Goal: Task Accomplishment & Management: Manage account settings

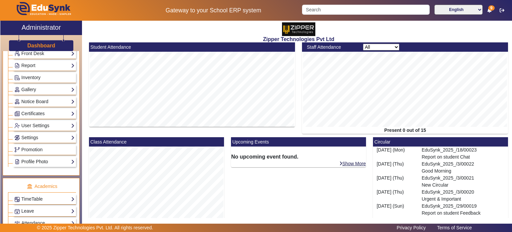
scroll to position [198, 0]
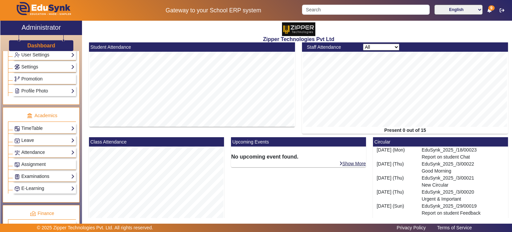
click at [49, 174] on link "Examinations" at bounding box center [44, 176] width 60 height 8
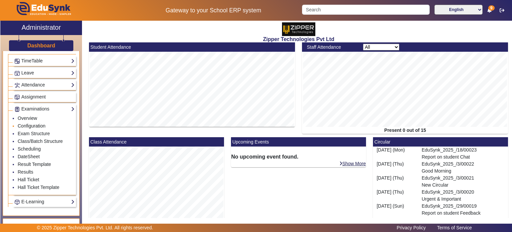
scroll to position [266, 0]
click at [29, 168] on link "Results" at bounding box center [26, 170] width 16 height 5
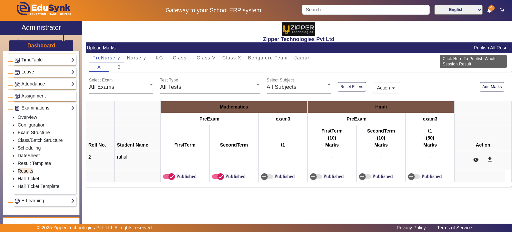
click at [492, 48] on button "Publish All Result" at bounding box center [491, 48] width 37 height 8
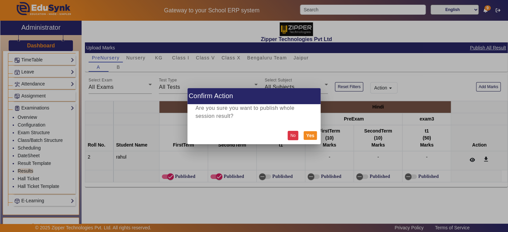
click at [292, 135] on button "No" at bounding box center [293, 135] width 11 height 9
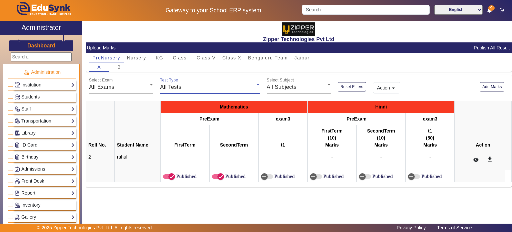
scroll to position [255, 0]
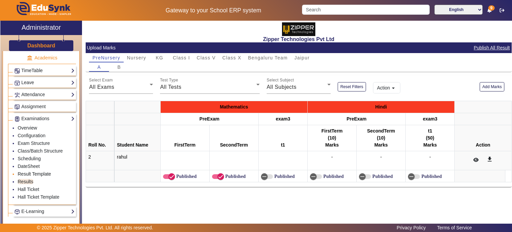
click at [42, 171] on link "Result Template" at bounding box center [34, 173] width 33 height 5
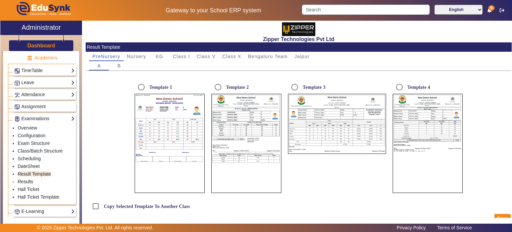
click at [31, 179] on link "Results" at bounding box center [26, 181] width 16 height 5
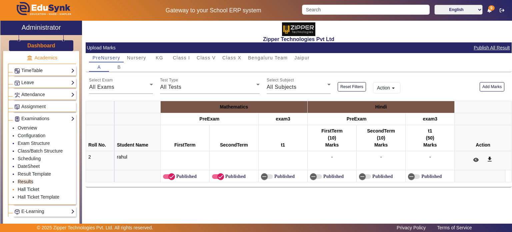
click at [34, 186] on link "Hall Ticket" at bounding box center [29, 188] width 22 height 5
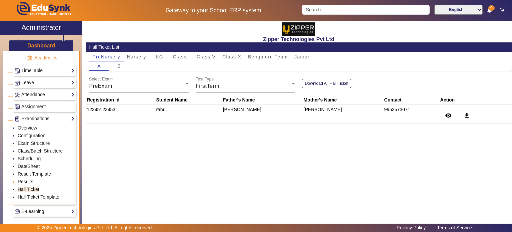
click at [29, 179] on link "Results" at bounding box center [26, 181] width 16 height 5
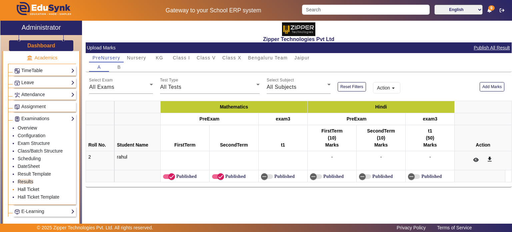
click at [34, 186] on link "Hall Ticket" at bounding box center [29, 188] width 22 height 5
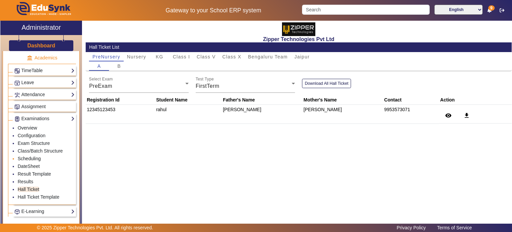
click at [32, 158] on link "Scheduling" at bounding box center [29, 158] width 23 height 5
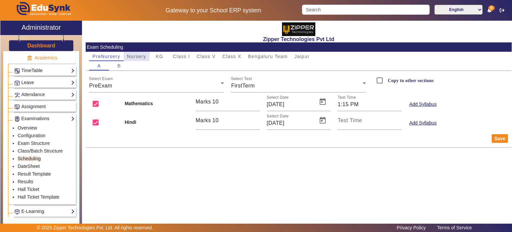
click at [143, 58] on span "Nursery" at bounding box center [136, 56] width 19 height 5
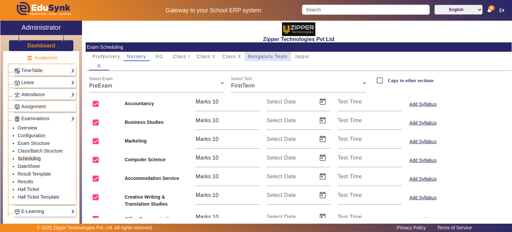
click at [275, 58] on span "Bengaluru Team" at bounding box center [268, 56] width 40 height 5
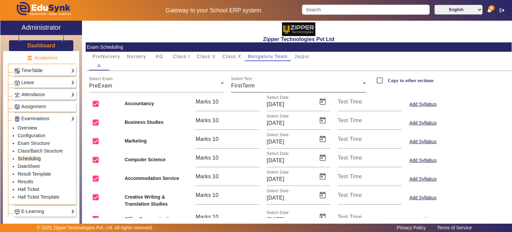
click at [239, 91] on div "Select Test FirstTerm" at bounding box center [298, 83] width 135 height 19
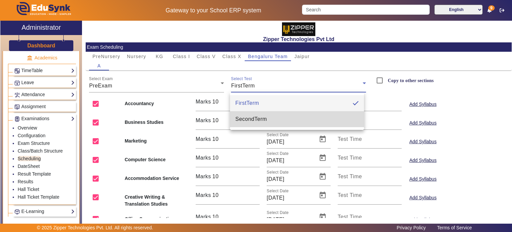
click at [247, 124] on mat-option "SecondTerm" at bounding box center [297, 119] width 134 height 16
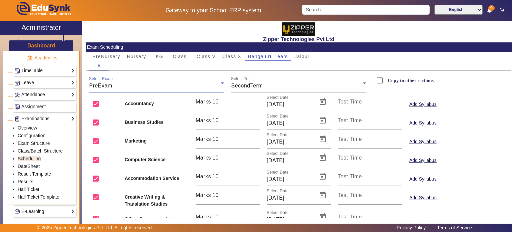
click at [192, 88] on div "PreExam" at bounding box center [155, 86] width 132 height 8
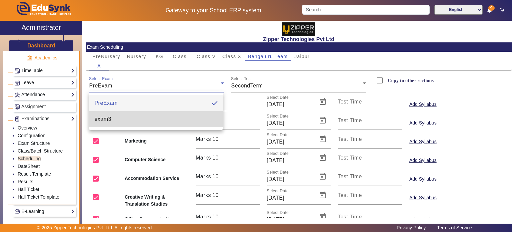
click at [180, 120] on mat-option "exam3" at bounding box center [156, 119] width 134 height 16
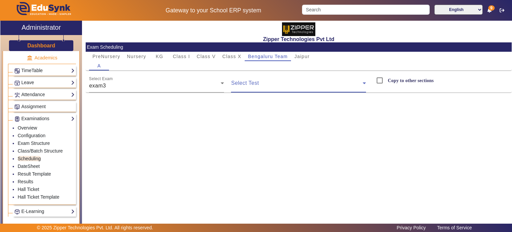
click at [252, 85] on span at bounding box center [297, 86] width 132 height 8
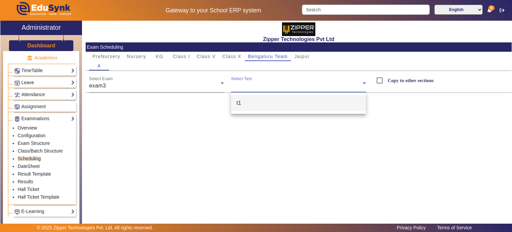
click at [257, 101] on mat-option "t1" at bounding box center [298, 103] width 135 height 16
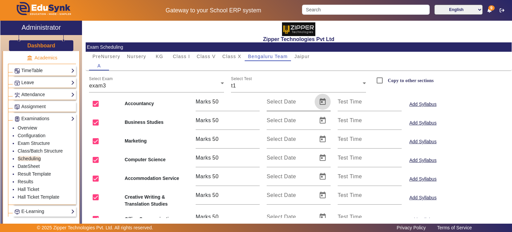
click at [322, 100] on span "Open calendar" at bounding box center [322, 102] width 16 height 16
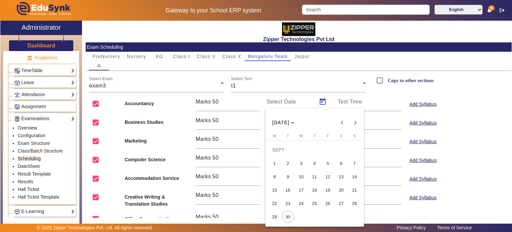
click at [261, 106] on div at bounding box center [256, 116] width 512 height 232
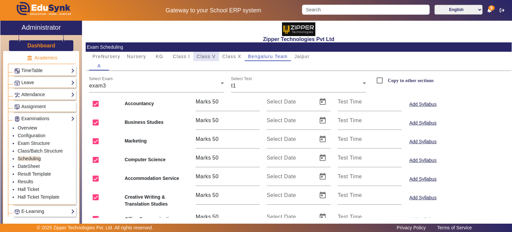
click at [206, 57] on span "Class V" at bounding box center [206, 56] width 19 height 5
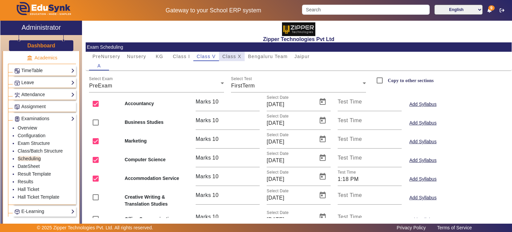
click at [234, 57] on span "Class X" at bounding box center [231, 56] width 19 height 5
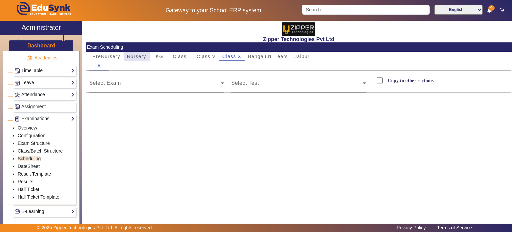
click at [134, 54] on span "Nursery" at bounding box center [136, 56] width 19 height 5
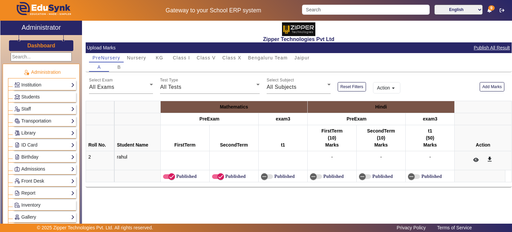
scroll to position [266, 0]
